Goal: Information Seeking & Learning: Check status

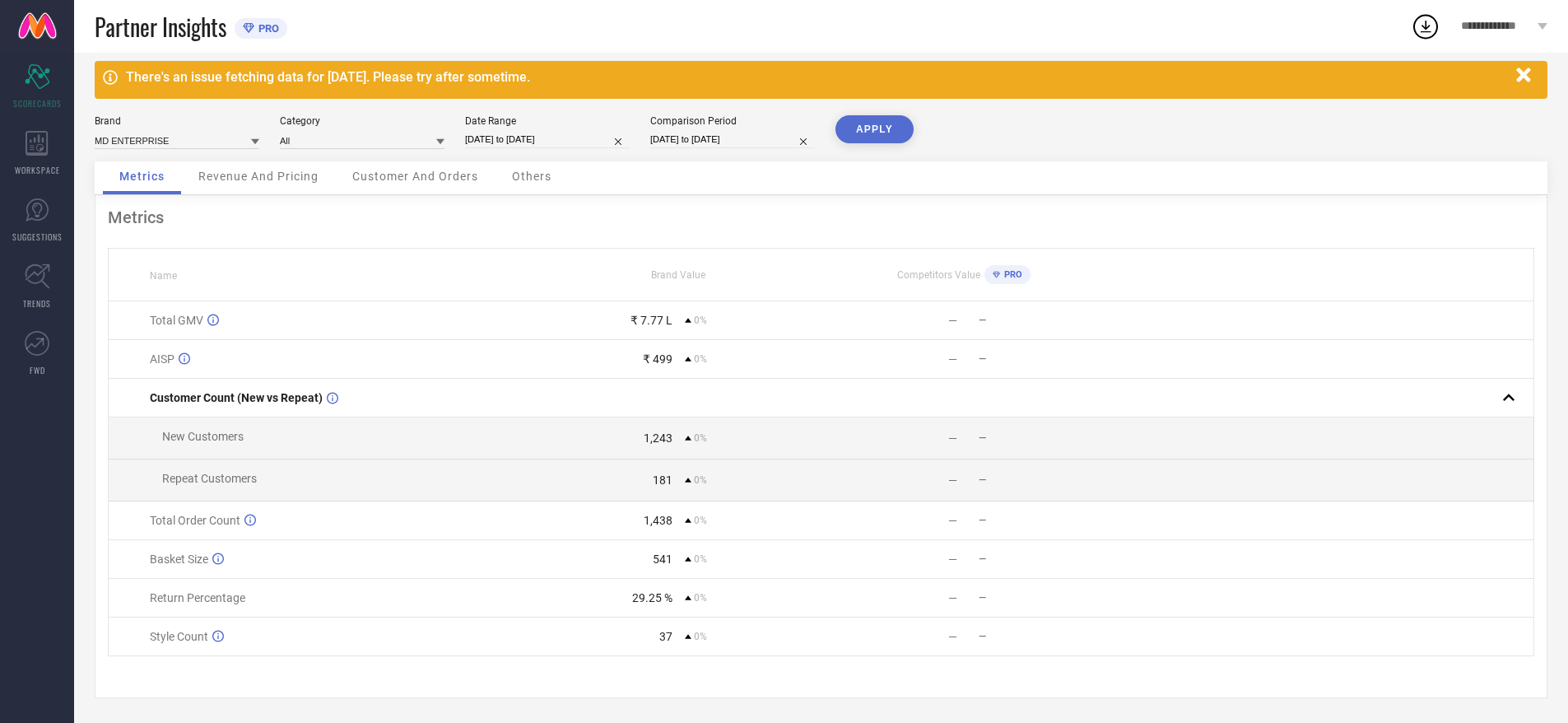
scroll to position [25, 0]
click at [37, 97] on span "SCORECARDS" at bounding box center [37, 103] width 48 height 12
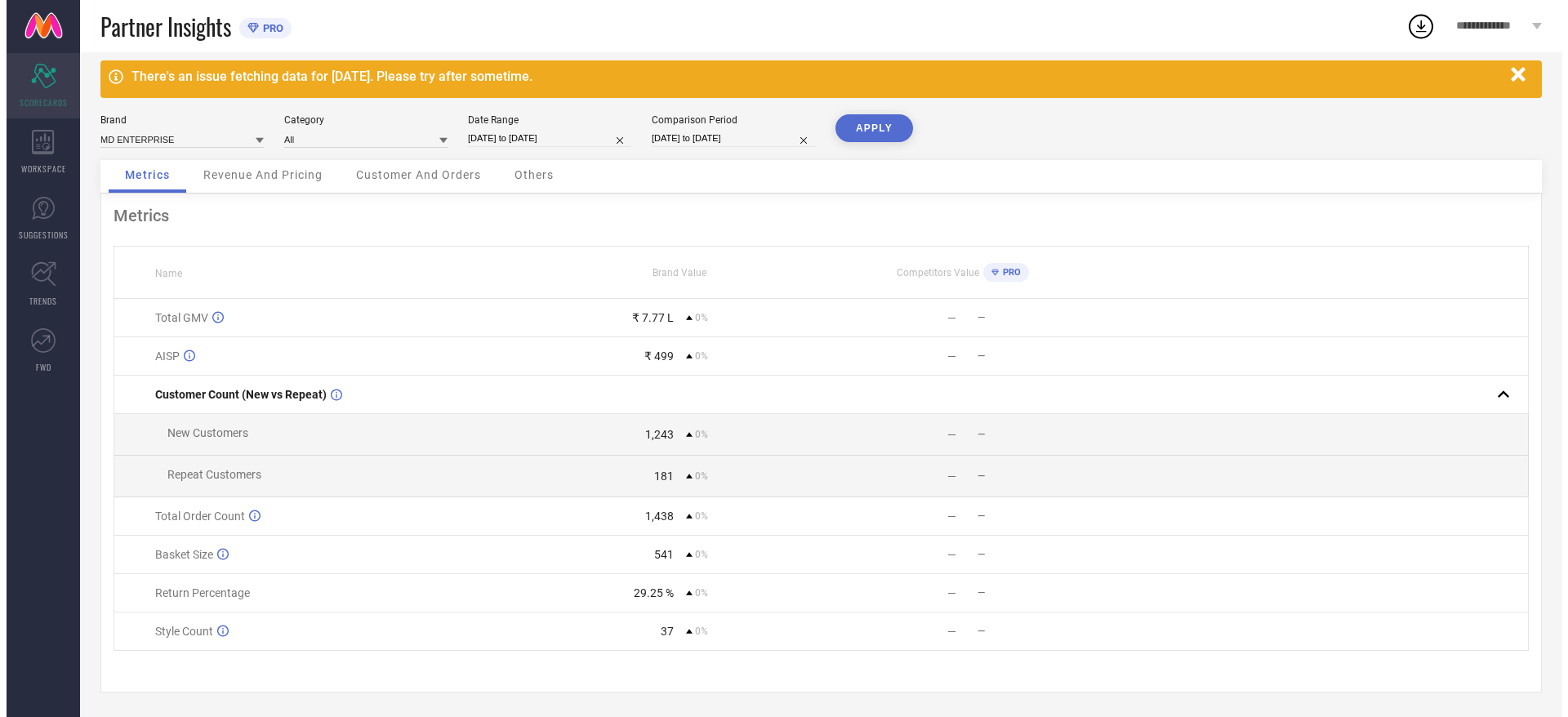
scroll to position [0, 0]
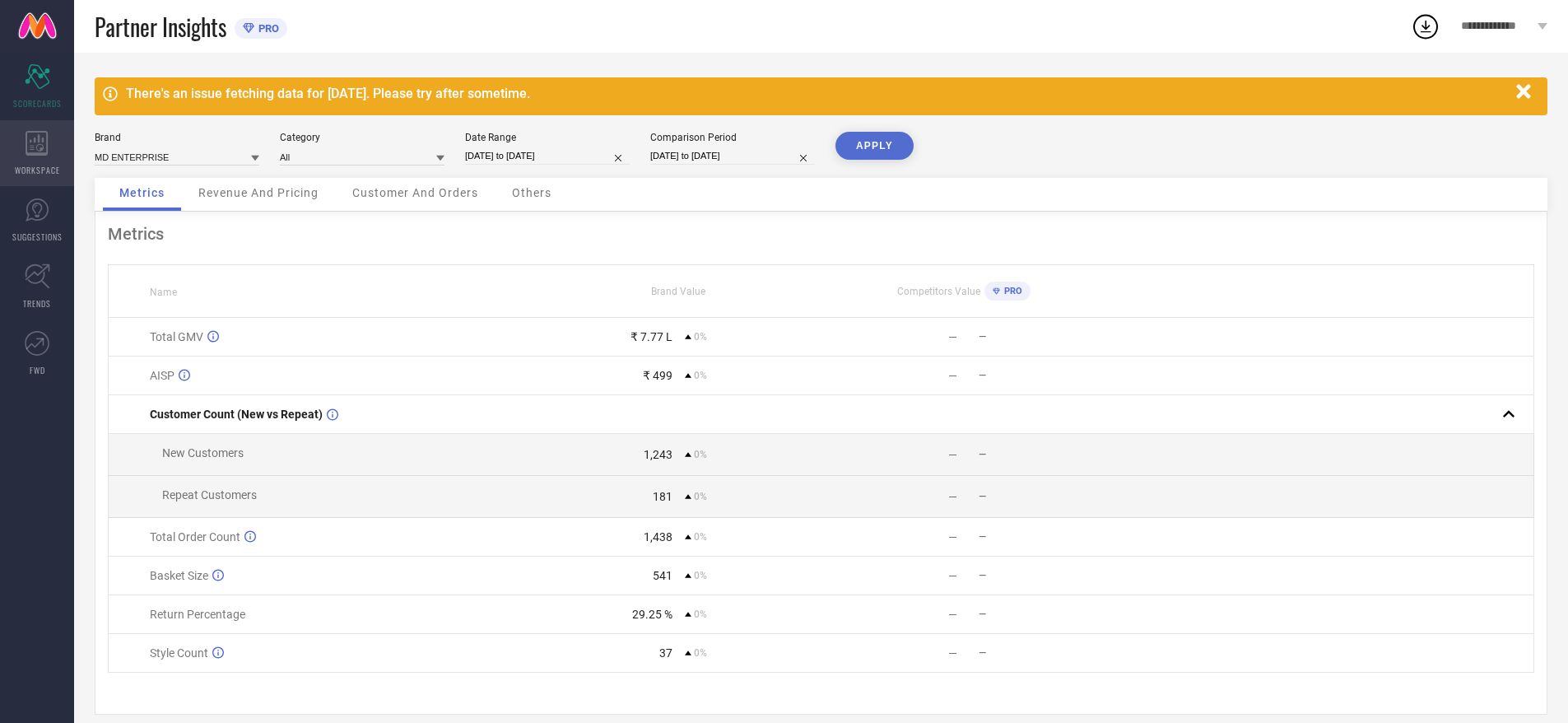
click at [36, 140] on icon at bounding box center [37, 142] width 22 height 25
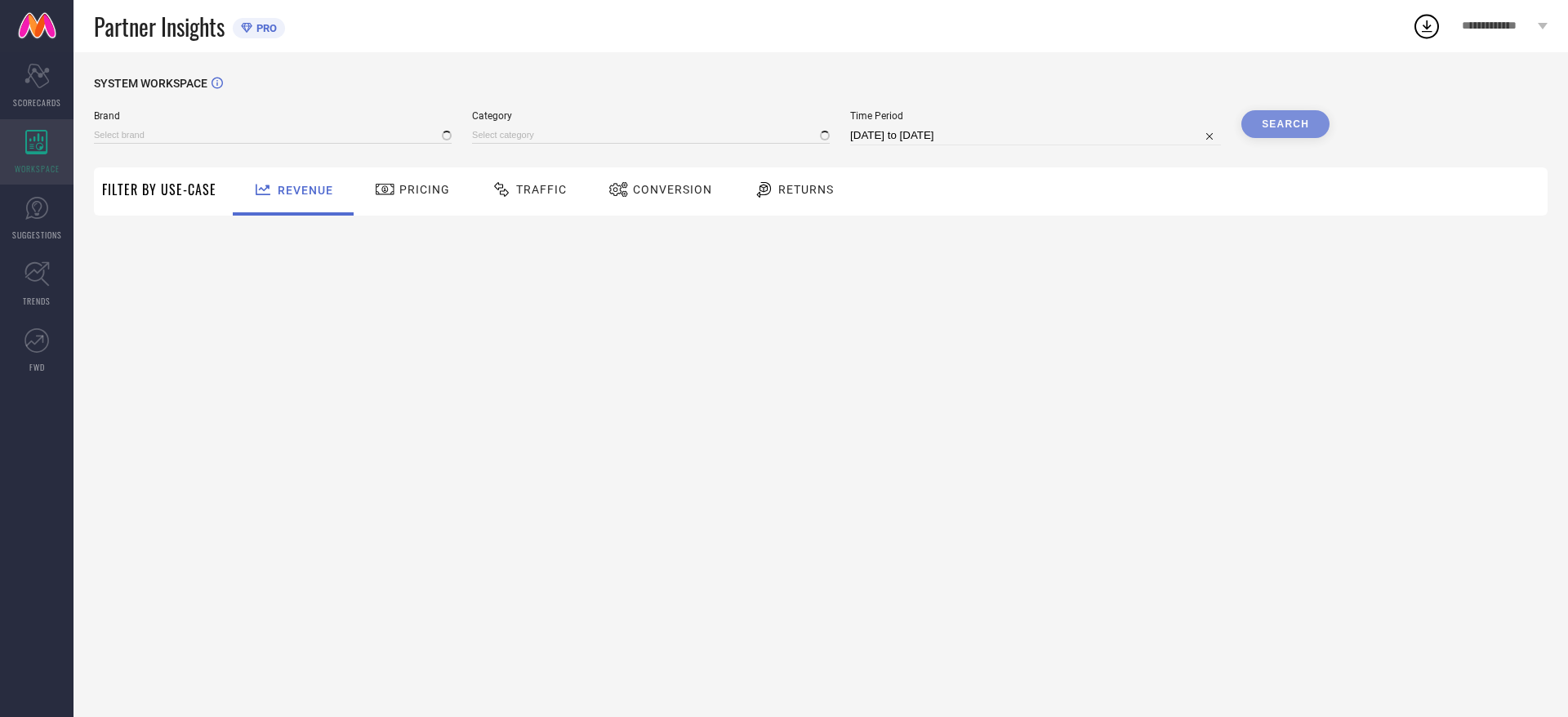
type input "MD ENTERPRISE"
type input "All"
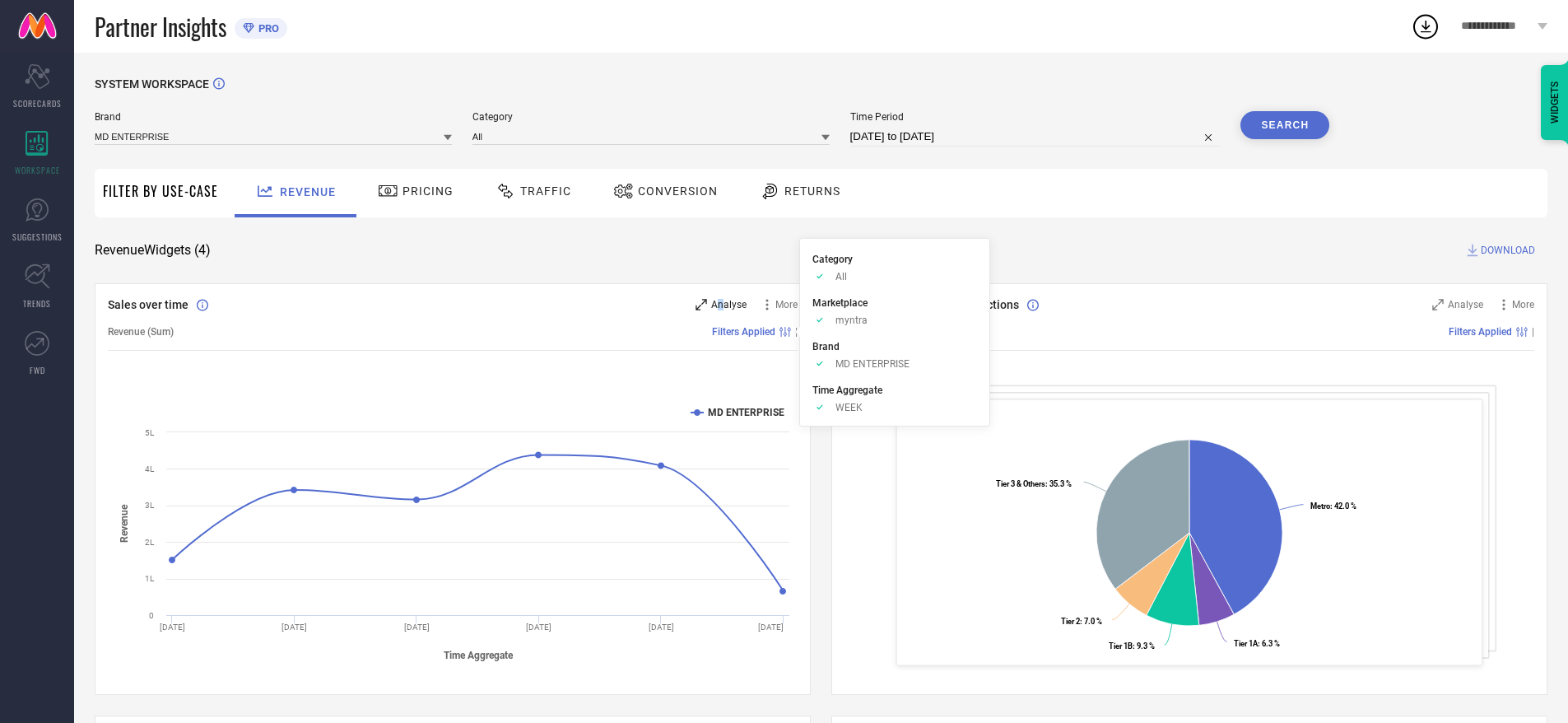
click at [721, 305] on span "Analyse" at bounding box center [729, 305] width 36 height 12
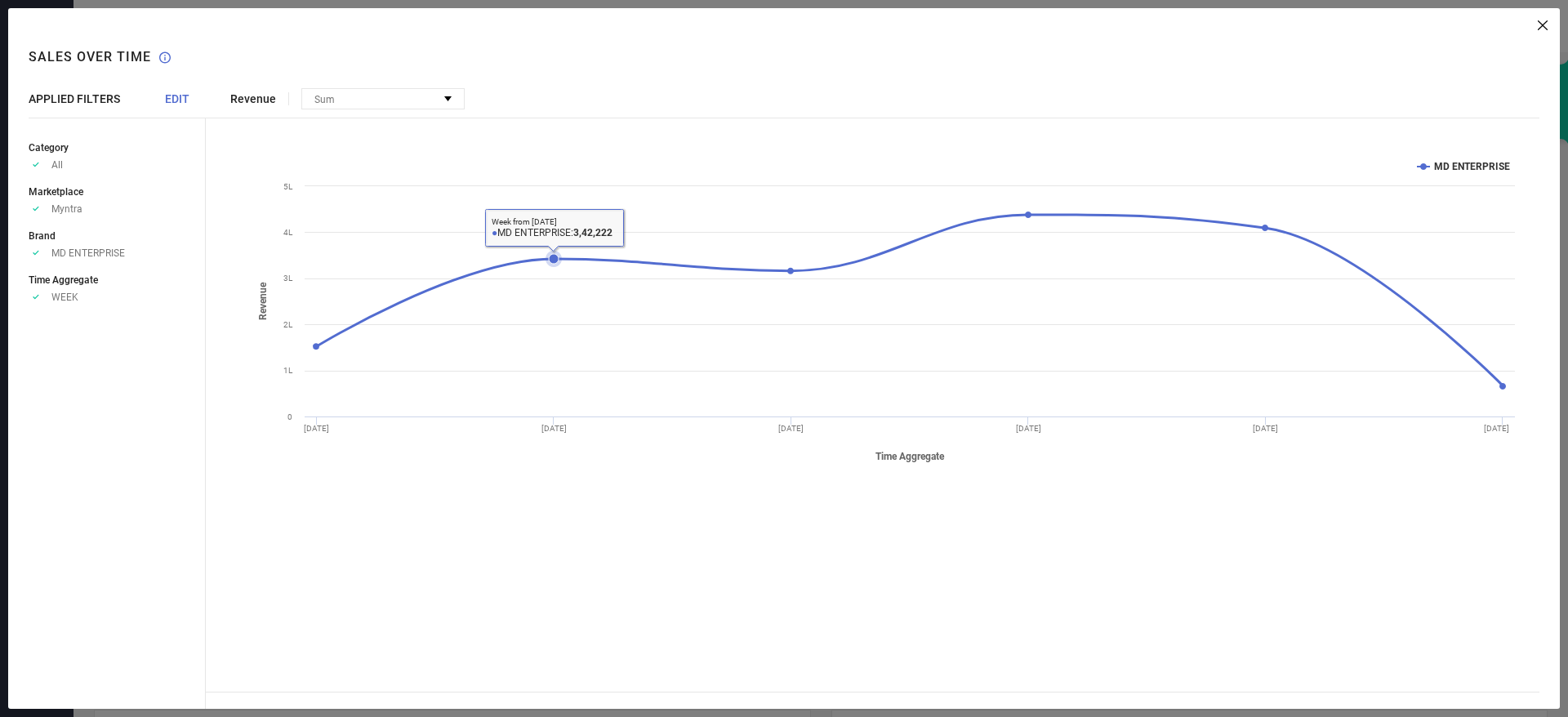
click at [661, 244] on rect at bounding box center [885, 310] width 1277 height 327
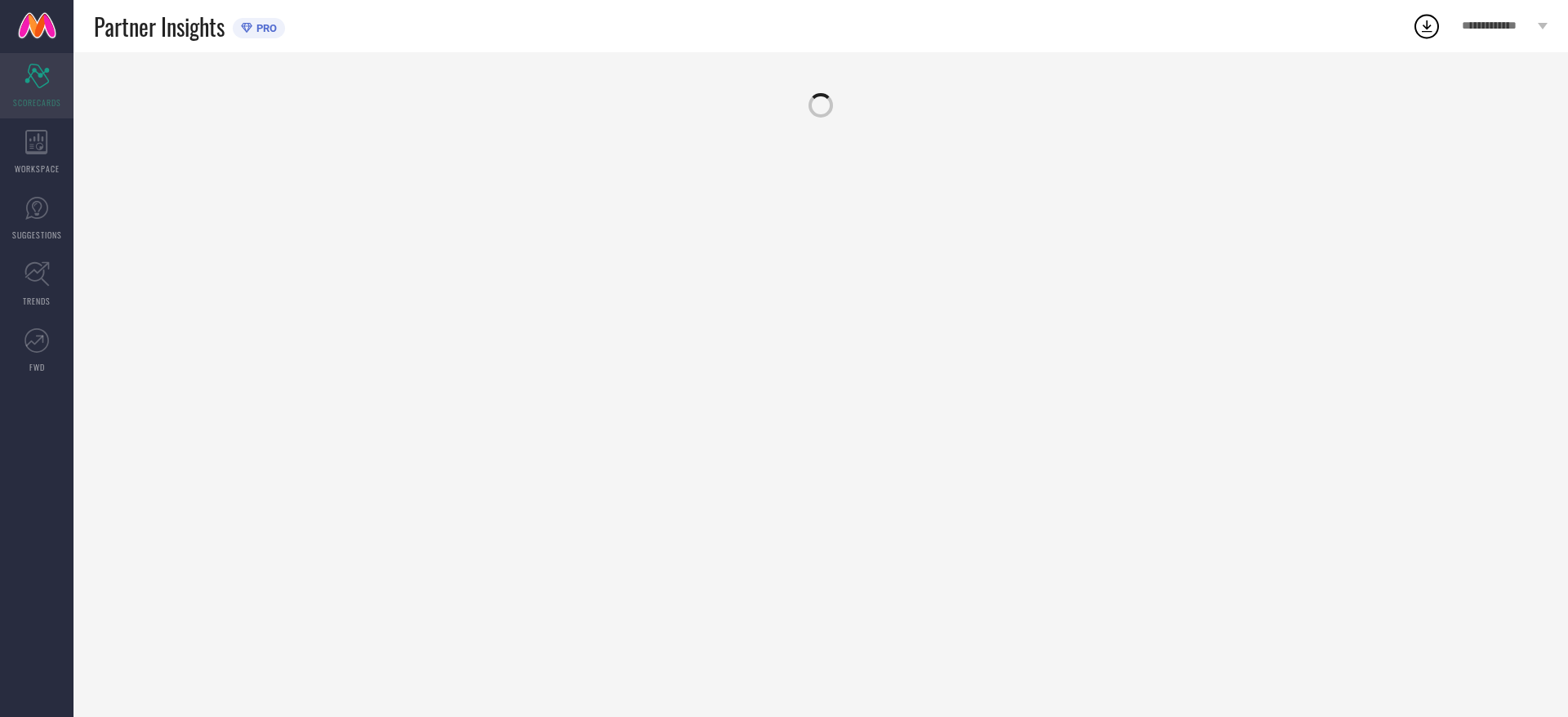
click at [27, 90] on div "Scorecard SCORECARDS" at bounding box center [36, 85] width 74 height 66
click at [37, 139] on icon at bounding box center [36, 141] width 22 height 25
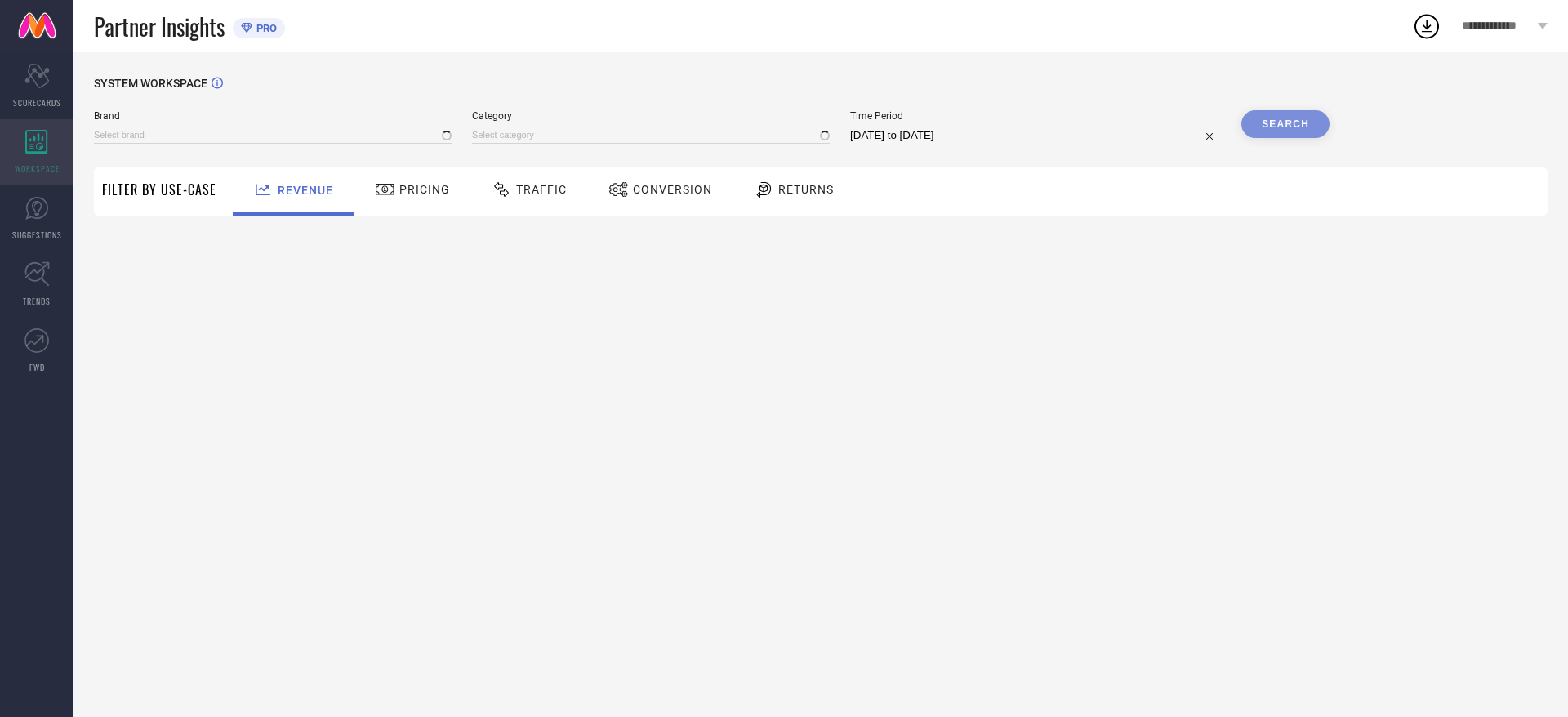
type input "MD ENTERPRISE"
type input "All"
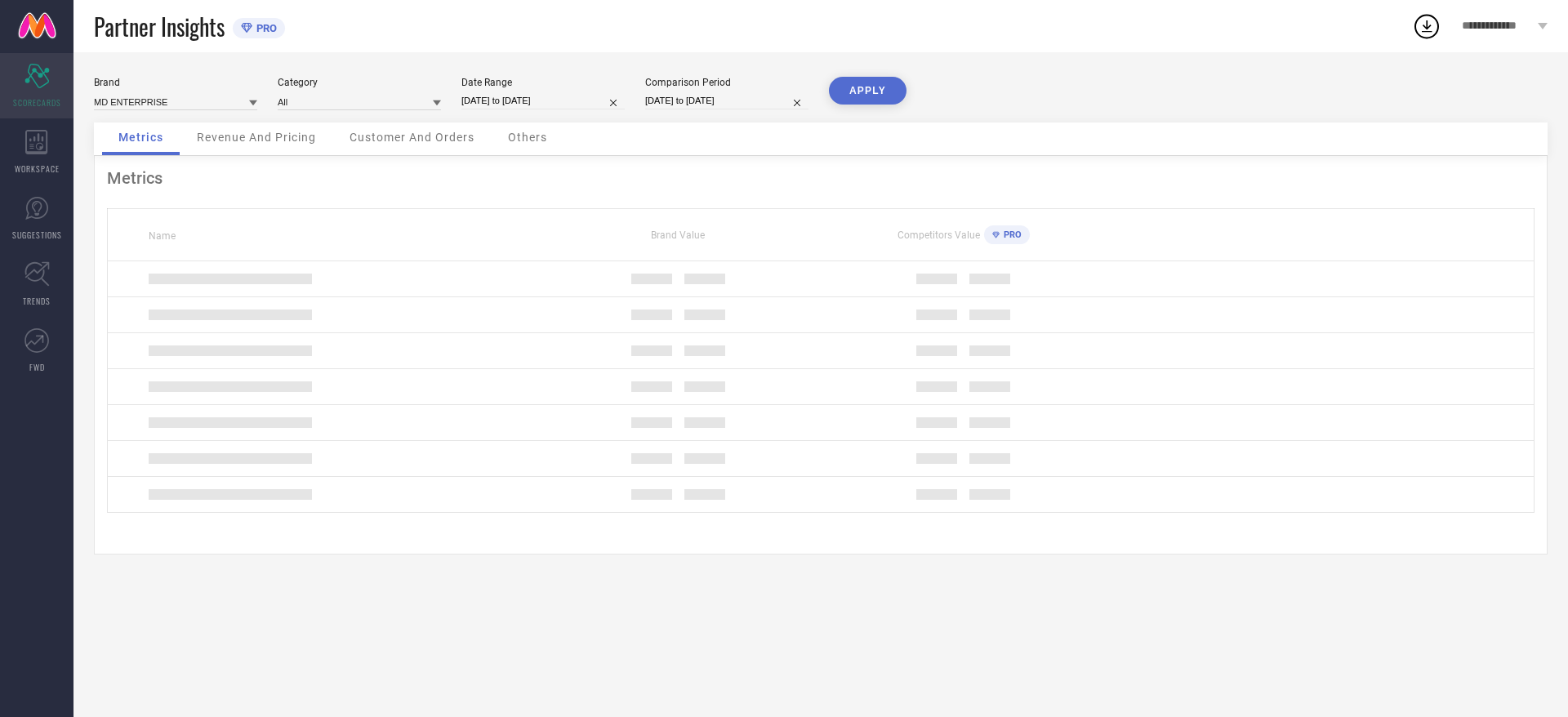
click at [33, 69] on icon at bounding box center [36, 76] width 25 height 25
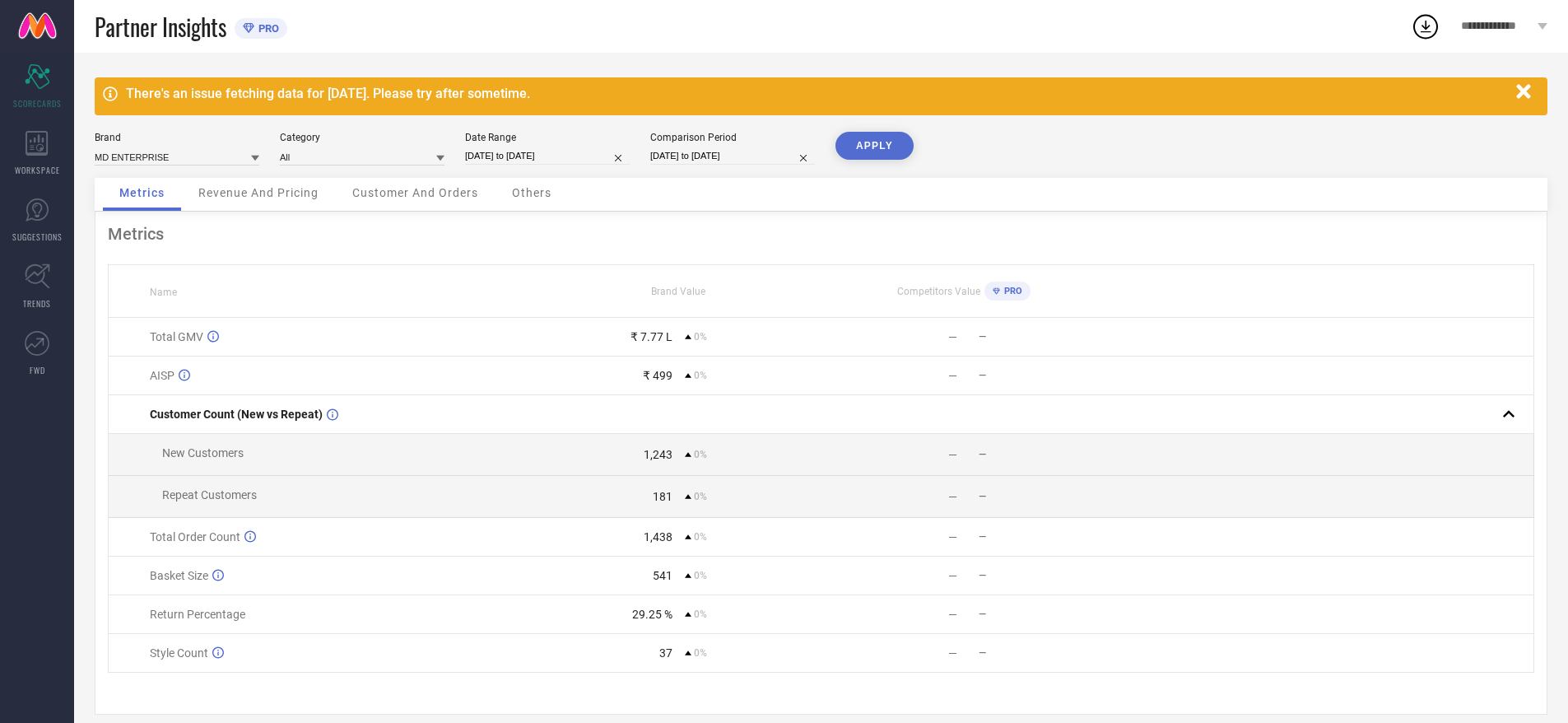
click at [235, 203] on div "Revenue And Pricing" at bounding box center [258, 194] width 153 height 33
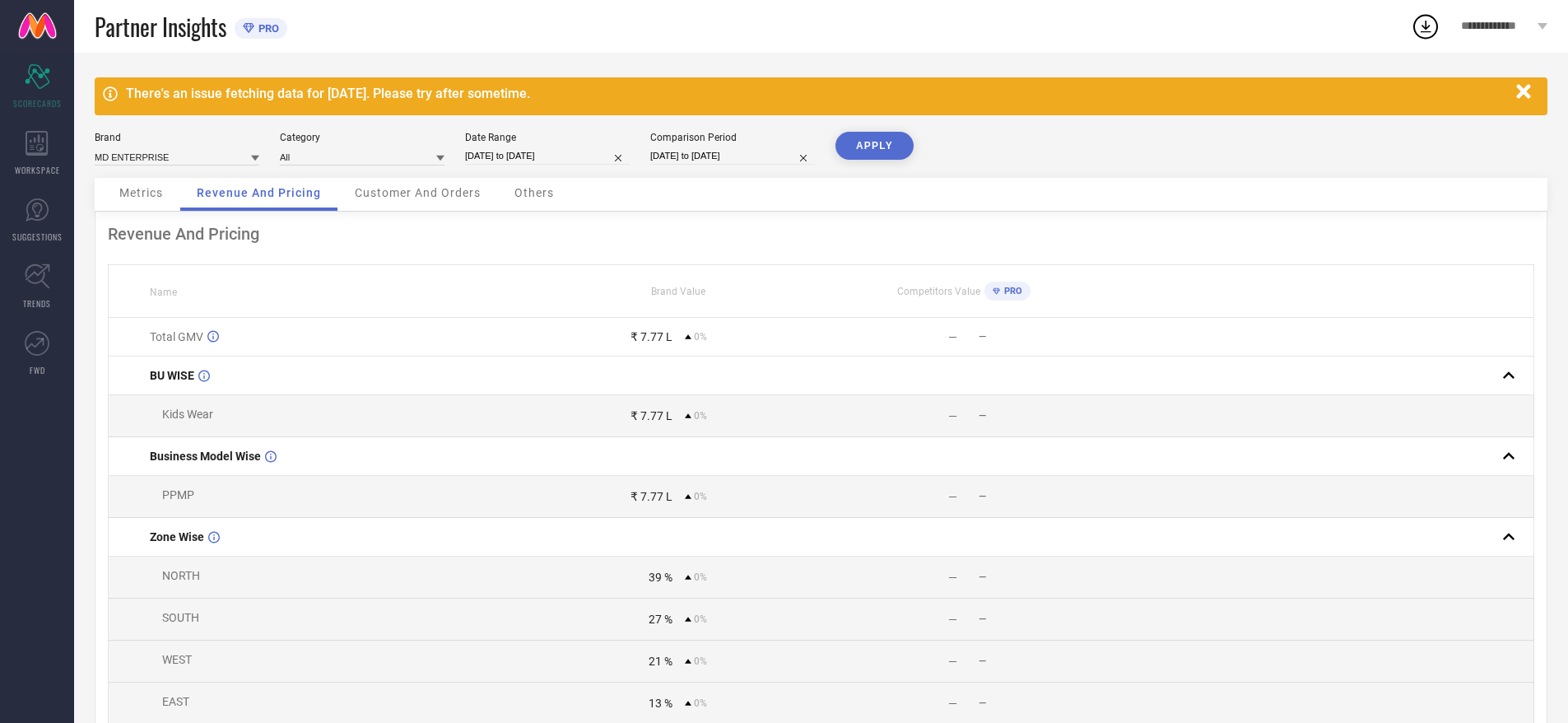
click at [429, 197] on span "Customer And Orders" at bounding box center [417, 192] width 126 height 13
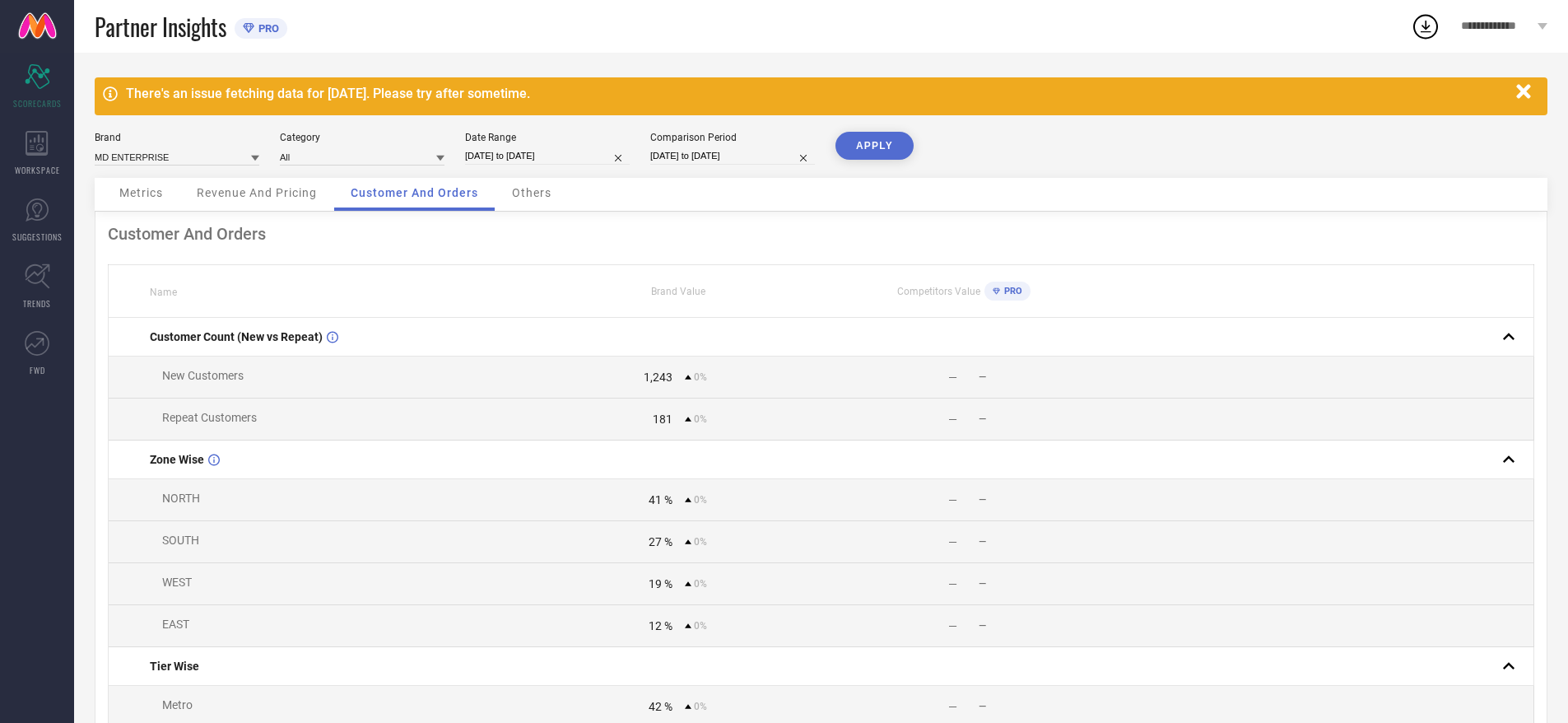
click at [151, 180] on div "Metrics" at bounding box center [140, 194] width 76 height 33
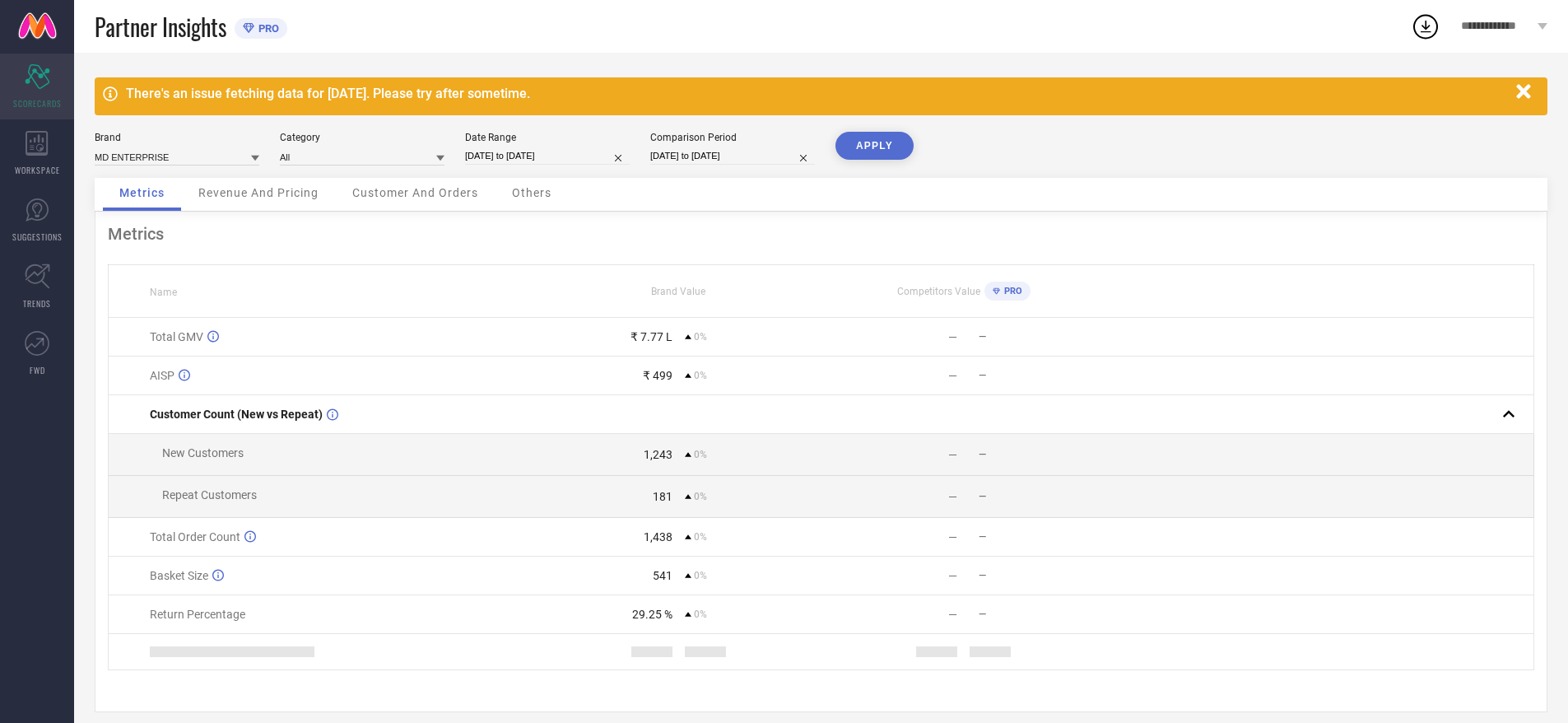
click at [16, 87] on div "Scorecard SCORECARDS" at bounding box center [37, 86] width 74 height 66
click at [23, 162] on div "WORKSPACE" at bounding box center [37, 153] width 74 height 66
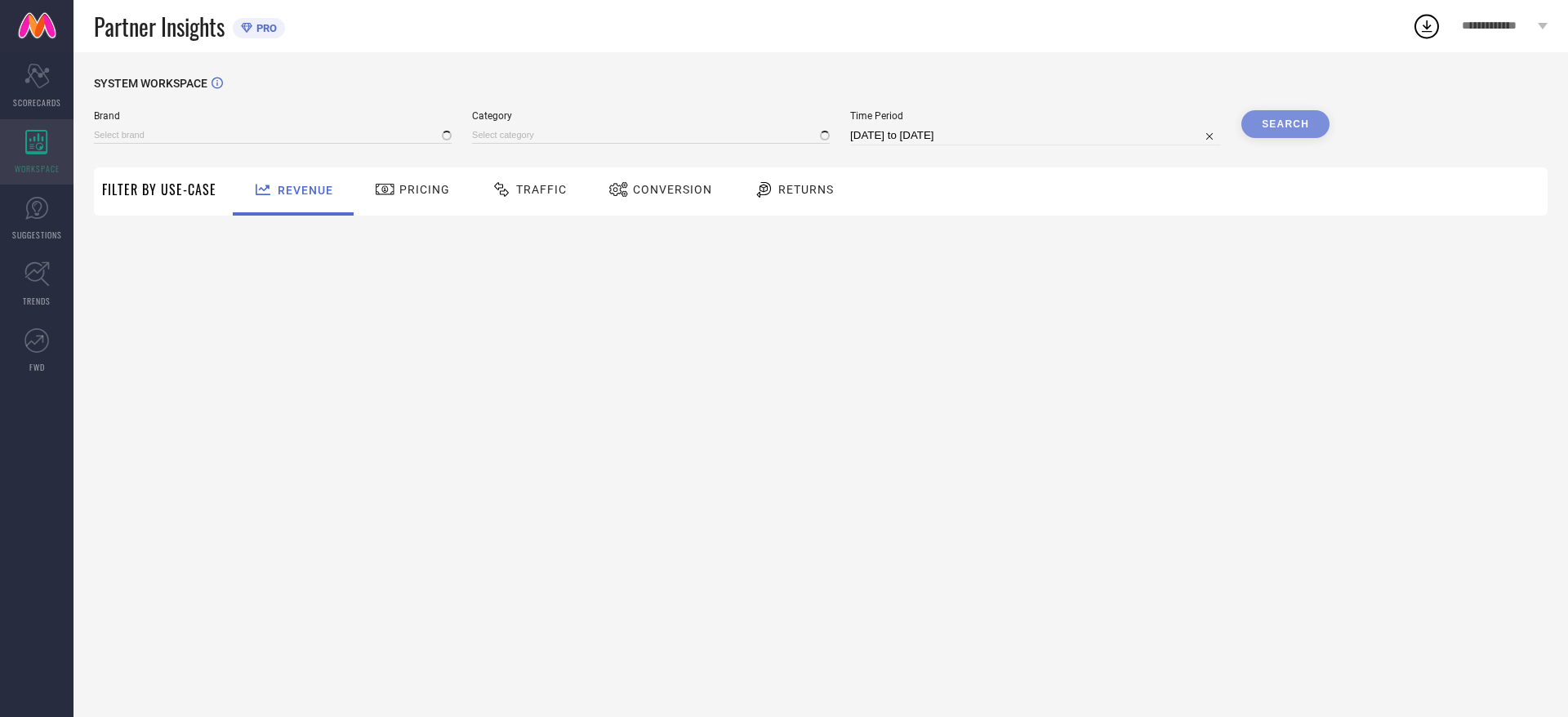
type input "MD ENTERPRISE"
type input "All"
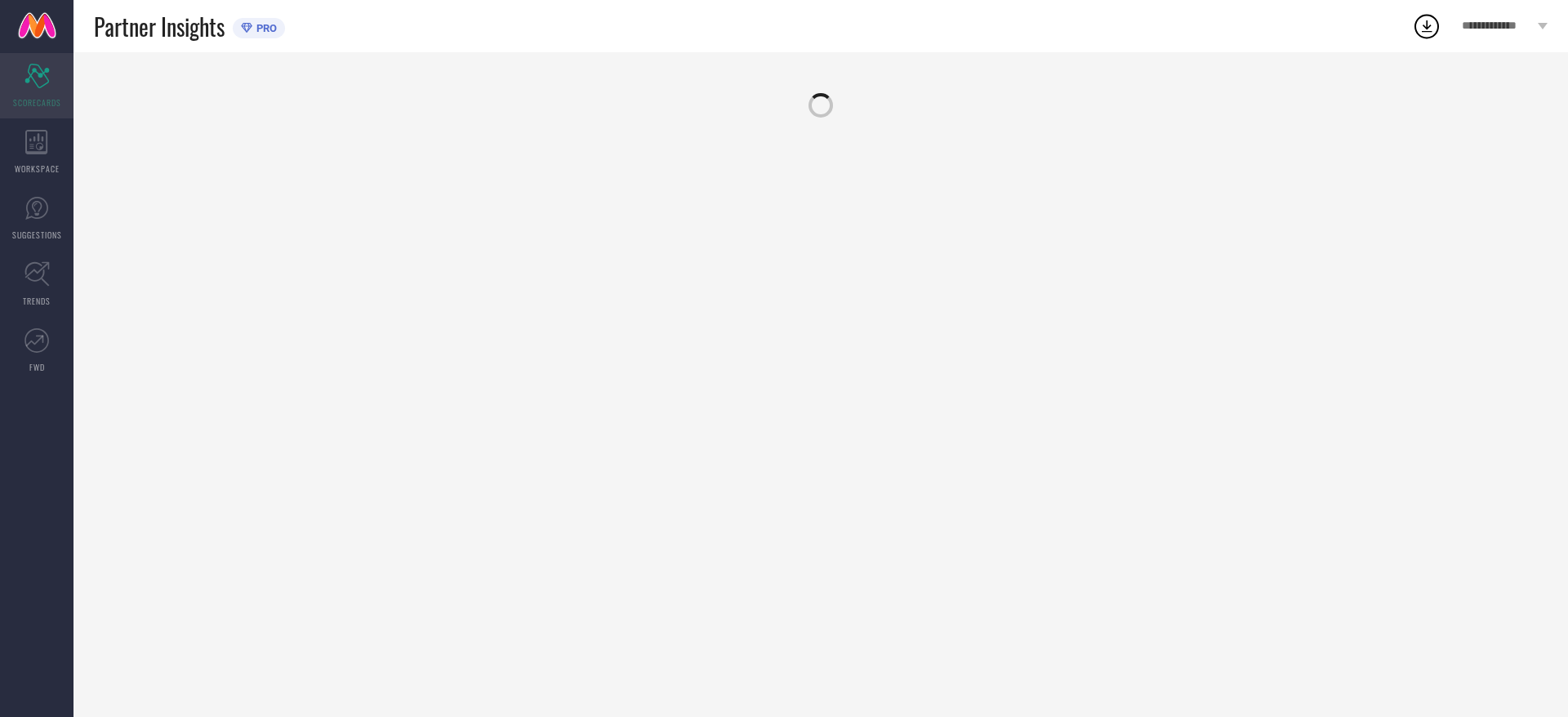
click at [16, 88] on div "Scorecard SCORECARDS" at bounding box center [36, 85] width 74 height 66
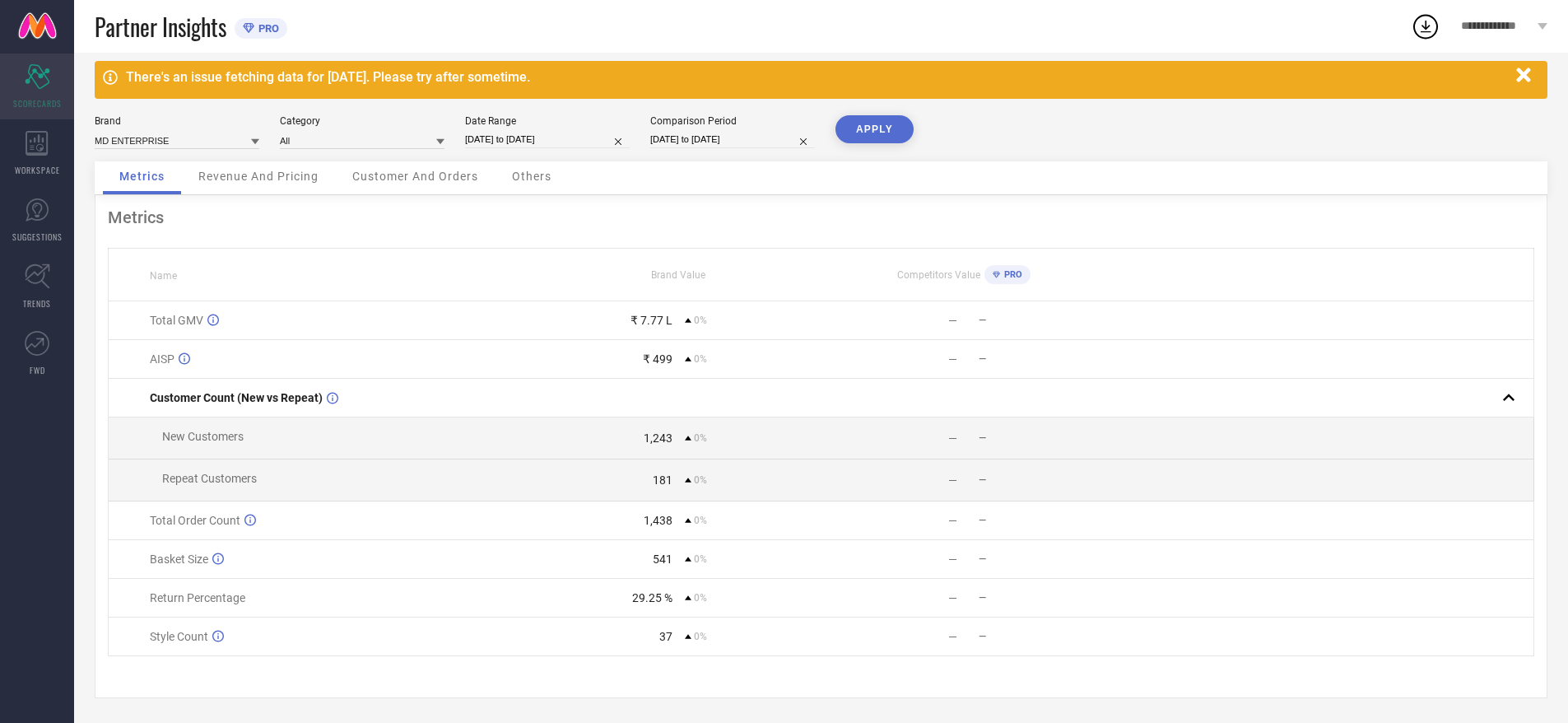
scroll to position [25, 0]
